Goal: Information Seeking & Learning: Learn about a topic

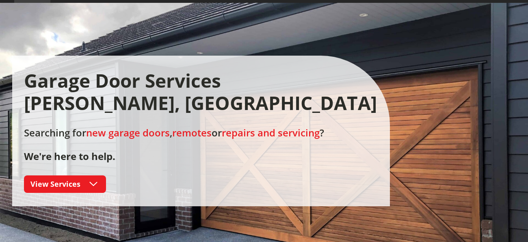
scroll to position [97, 0]
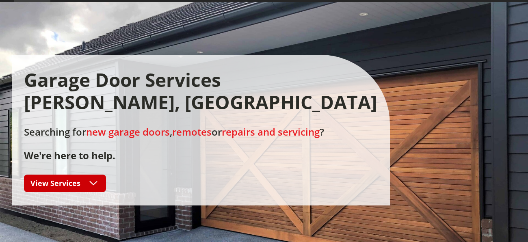
click at [85, 178] on link "View Services" at bounding box center [65, 183] width 82 height 17
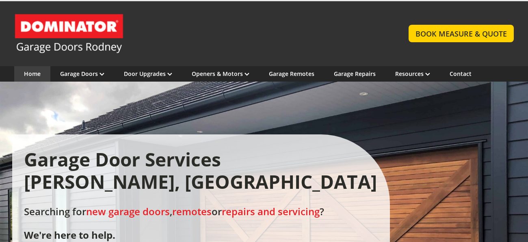
scroll to position [16, 0]
